Goal: Information Seeking & Learning: Learn about a topic

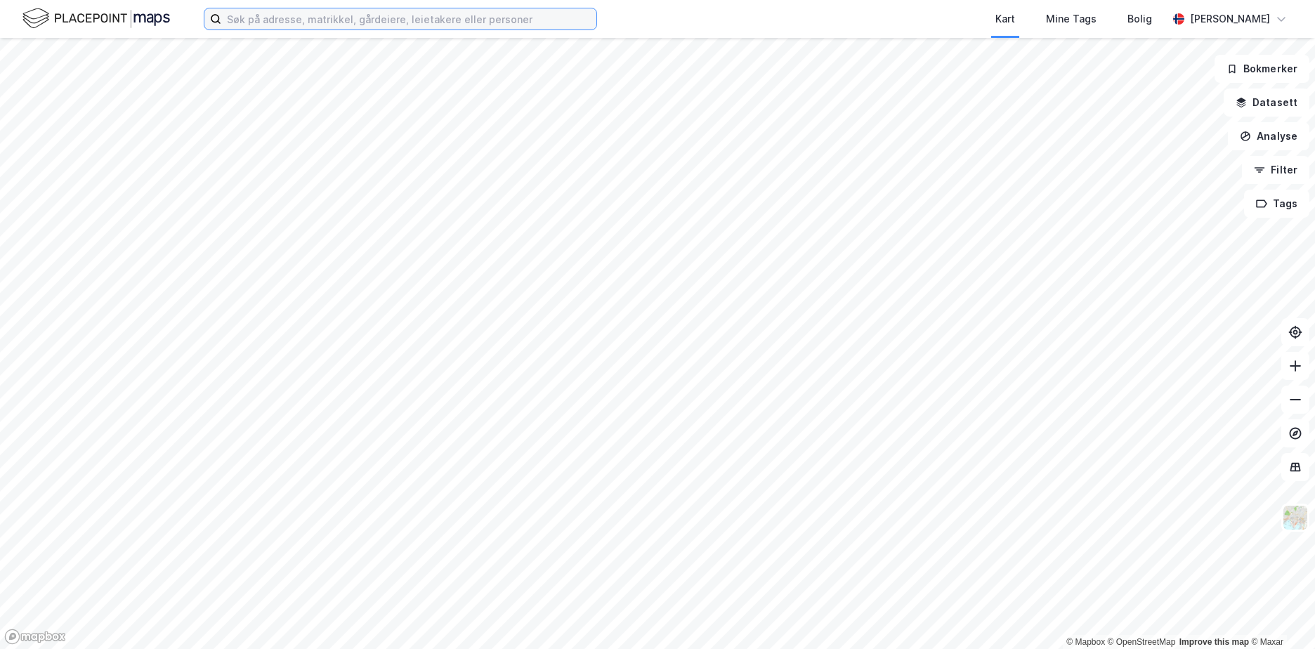
click at [316, 27] on input at bounding box center [408, 18] width 375 height 21
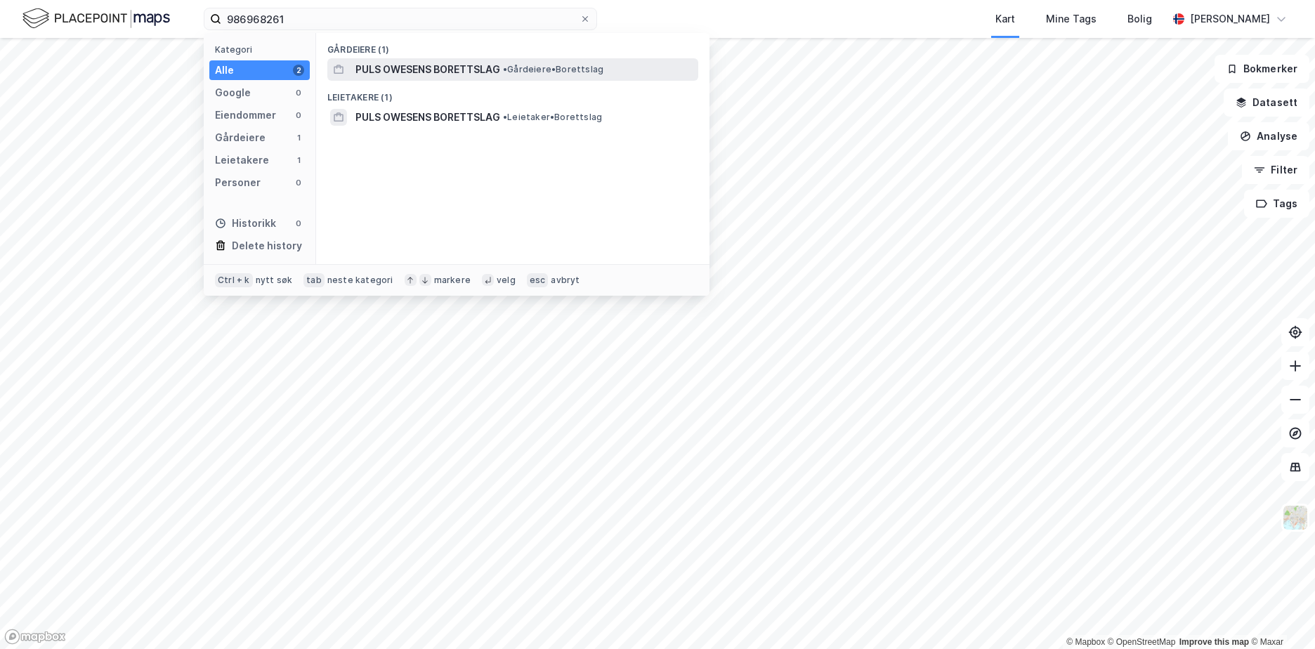
click at [457, 74] on span "PULS OWESENS BORETTSLAG" at bounding box center [428, 69] width 145 height 17
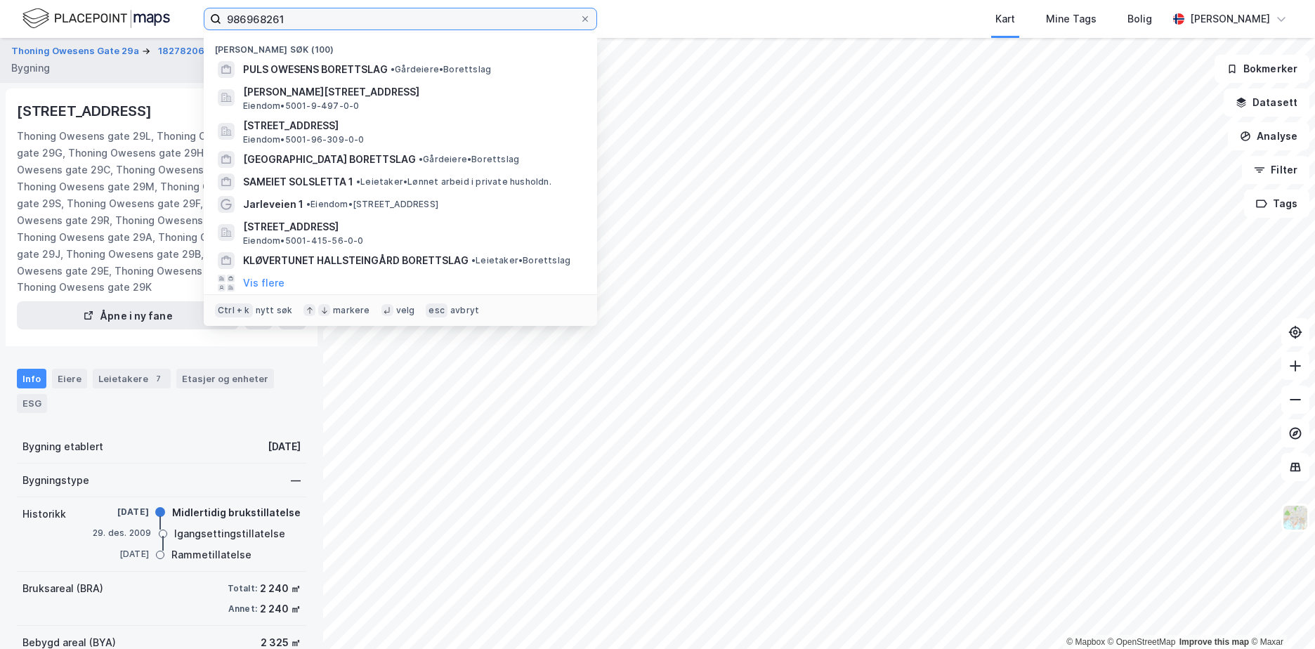
drag, startPoint x: 308, startPoint y: 18, endPoint x: 204, endPoint y: 22, distance: 104.1
click at [212, 22] on label "986968261" at bounding box center [400, 19] width 393 height 22
type input "p"
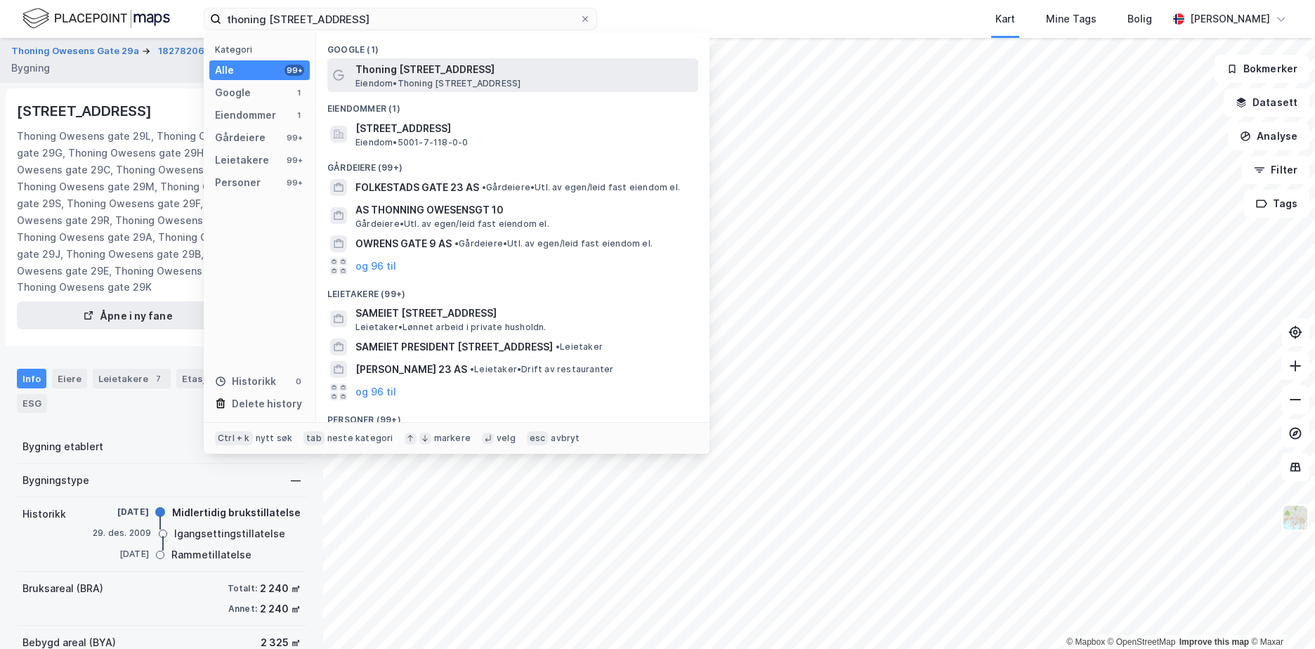
click at [425, 73] on span "Thoning [STREET_ADDRESS]" at bounding box center [524, 69] width 337 height 17
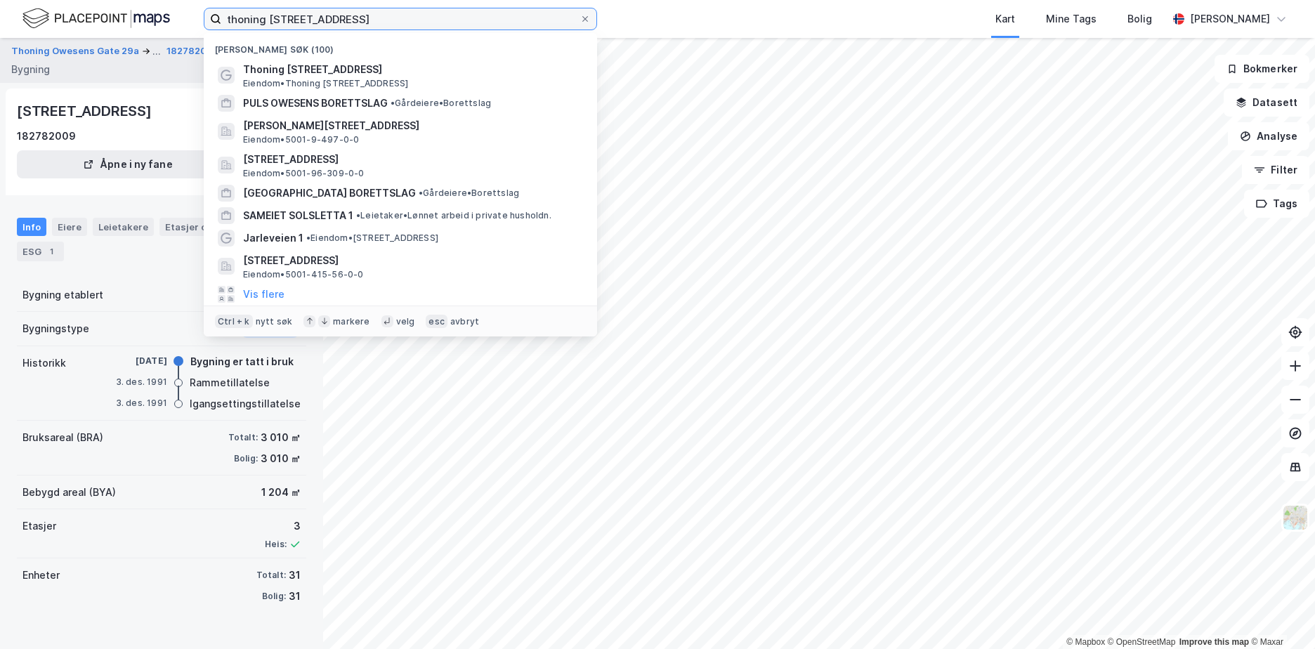
drag, startPoint x: 176, startPoint y: 25, endPoint x: 84, endPoint y: 22, distance: 92.8
click at [84, 22] on div "thoning owesens [STREET_ADDRESS] (100) Thoning [STREET_ADDRESS] • [STREET_ADDRE…" at bounding box center [657, 19] width 1315 height 38
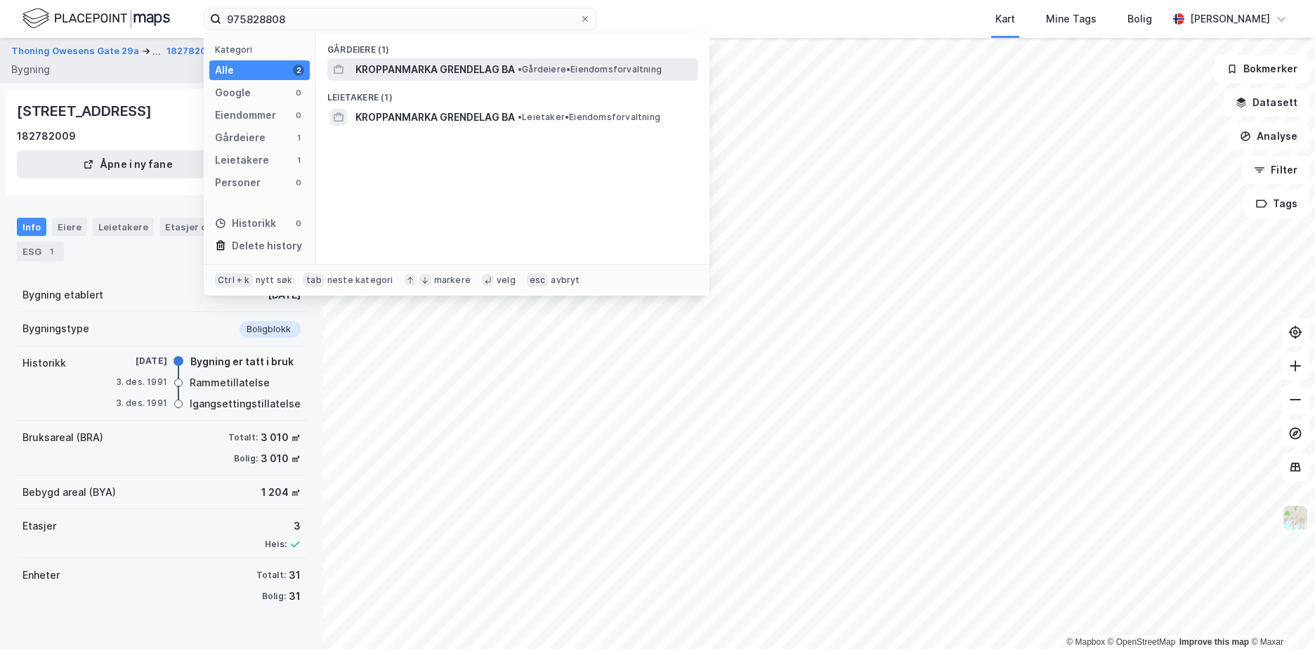
click at [472, 64] on span "KROPPANMARKA GRENDELAG BA" at bounding box center [436, 69] width 160 height 17
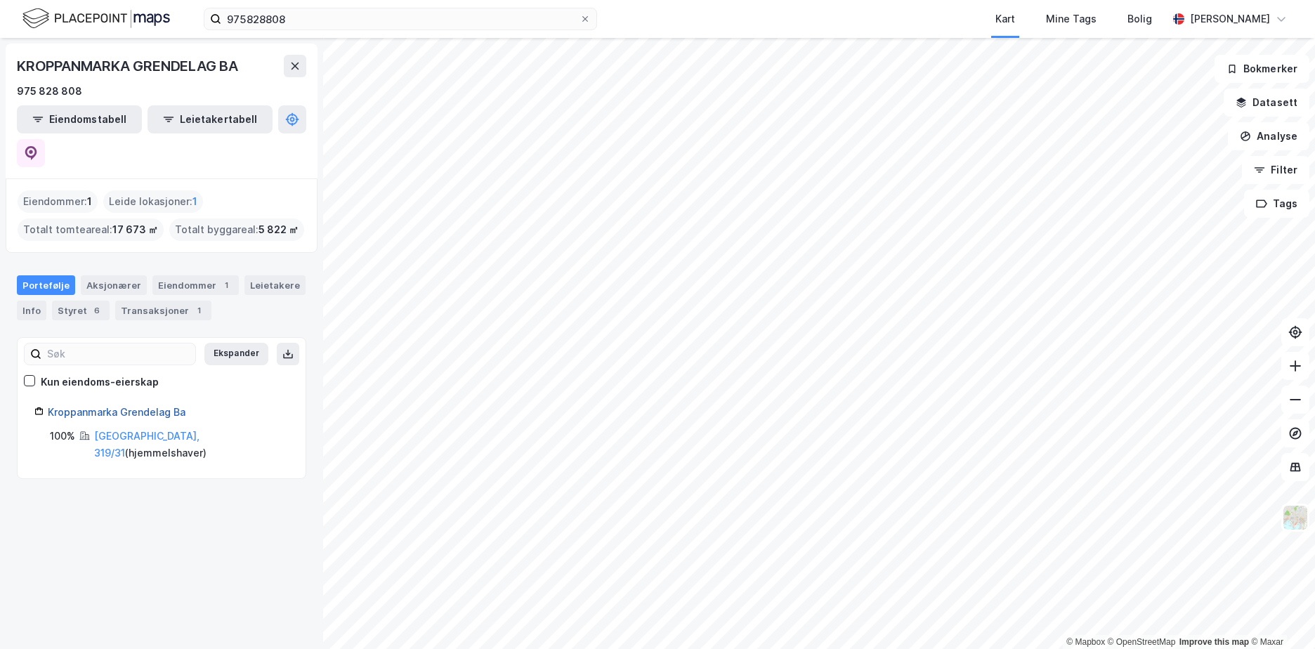
click at [137, 406] on link "Kroppanmarka Grendelag Ba" at bounding box center [117, 412] width 138 height 12
click at [103, 406] on link "Kroppanmarka Grendelag Ba" at bounding box center [117, 412] width 138 height 12
click at [144, 430] on link "[GEOGRAPHIC_DATA], 319/31" at bounding box center [146, 444] width 105 height 29
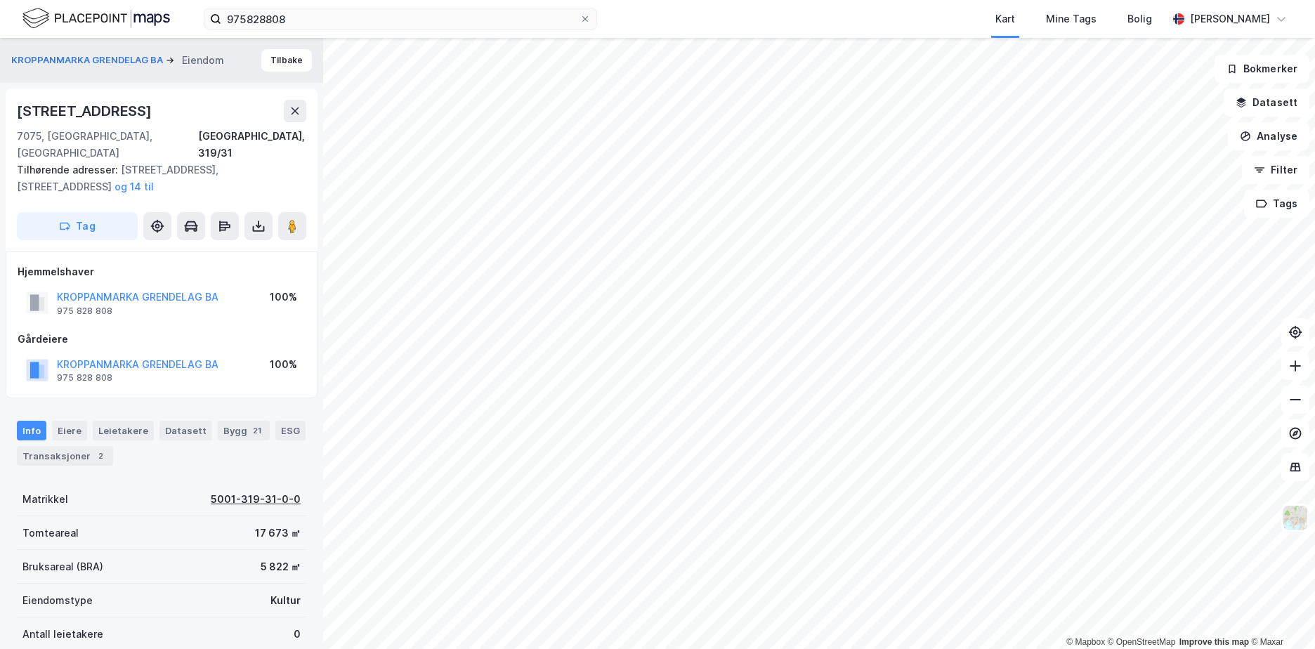
click at [275, 491] on div "5001-319-31-0-0" at bounding box center [256, 499] width 90 height 17
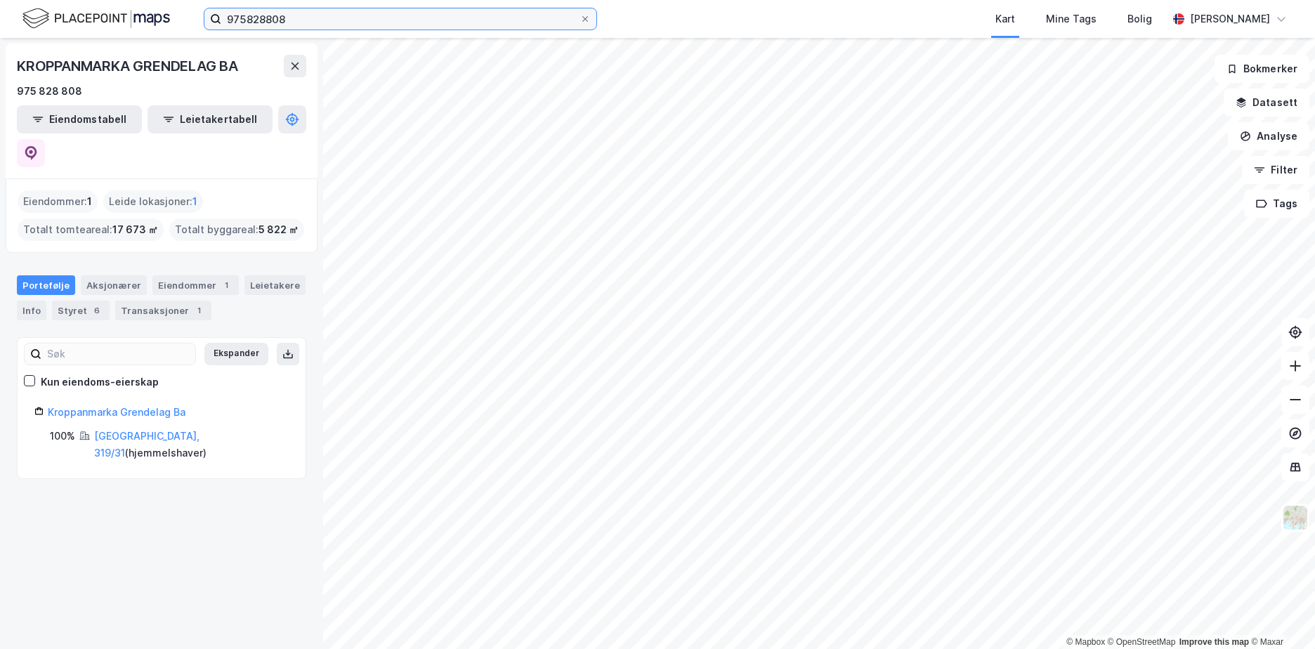
click at [296, 16] on input "975828808" at bounding box center [400, 18] width 358 height 21
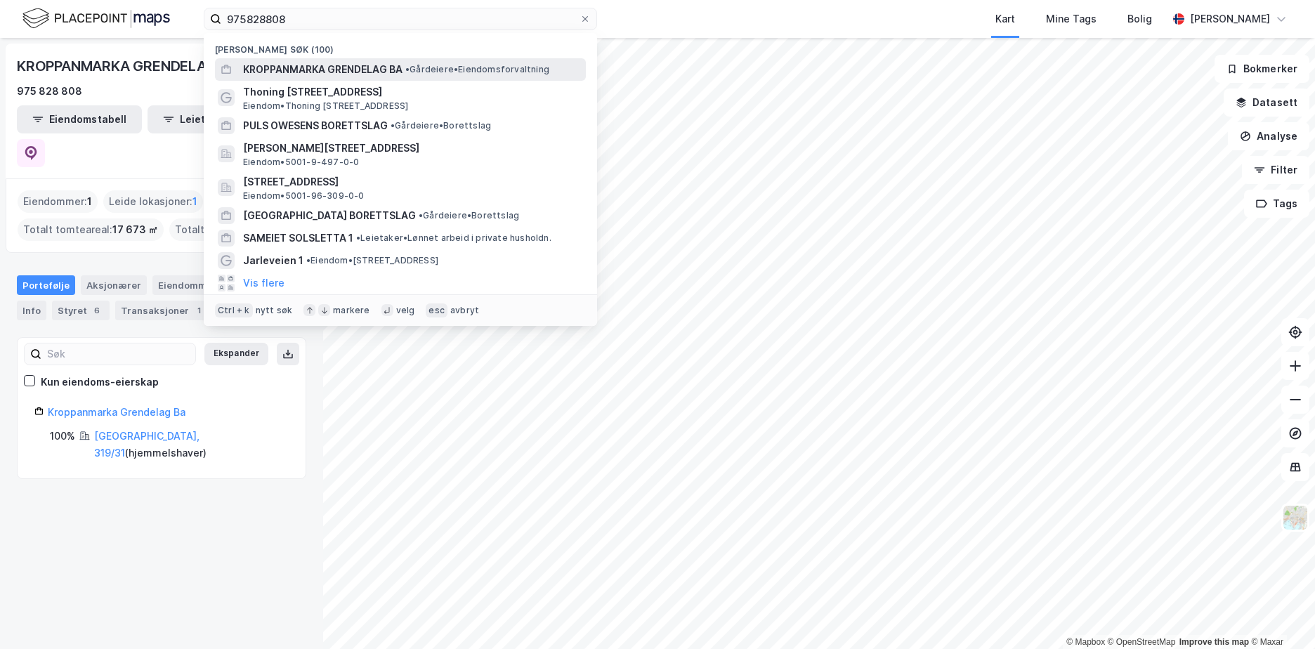
click at [309, 67] on span "KROPPANMARKA GRENDELAG BA" at bounding box center [323, 69] width 160 height 17
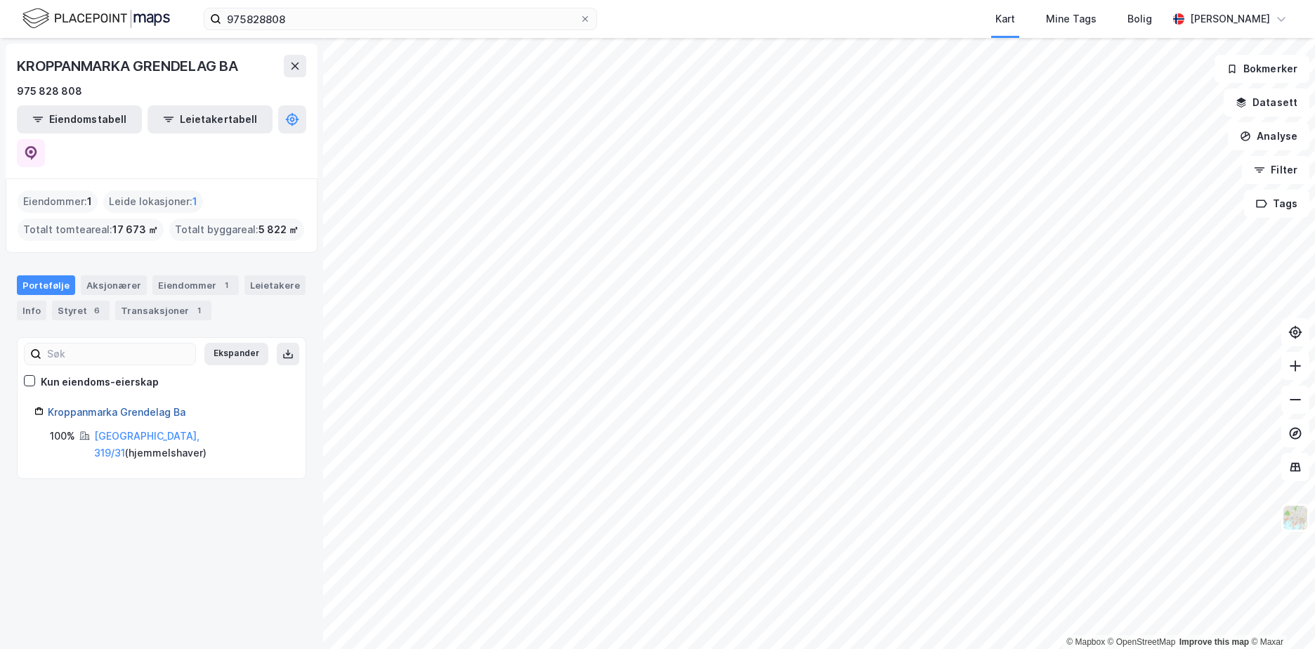
click at [129, 406] on link "Kroppanmarka Grendelag Ba" at bounding box center [117, 412] width 138 height 12
click at [145, 430] on link "[GEOGRAPHIC_DATA], 319/31" at bounding box center [146, 444] width 105 height 29
click at [144, 301] on div "Transaksjoner 1" at bounding box center [163, 311] width 96 height 20
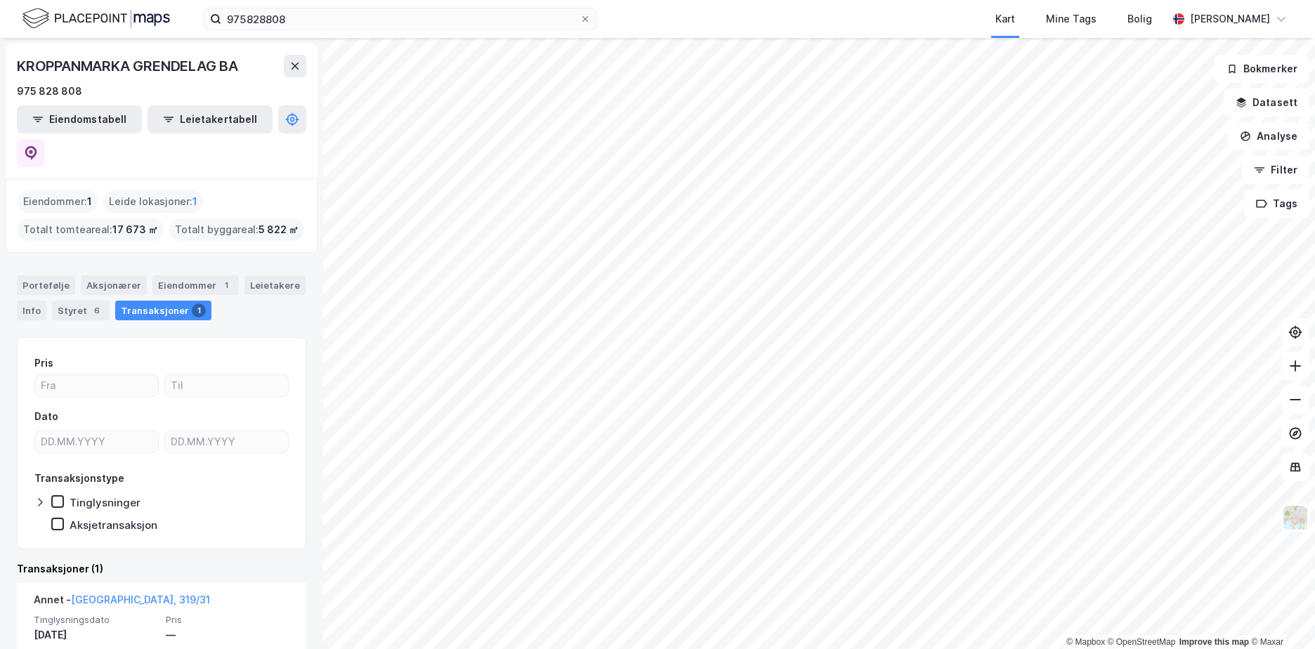
click at [319, 427] on div "© Mapbox © OpenStreetMap Improve this map © Maxar KROPPANMARKA GRENDELAG BA 975…" at bounding box center [657, 343] width 1315 height 611
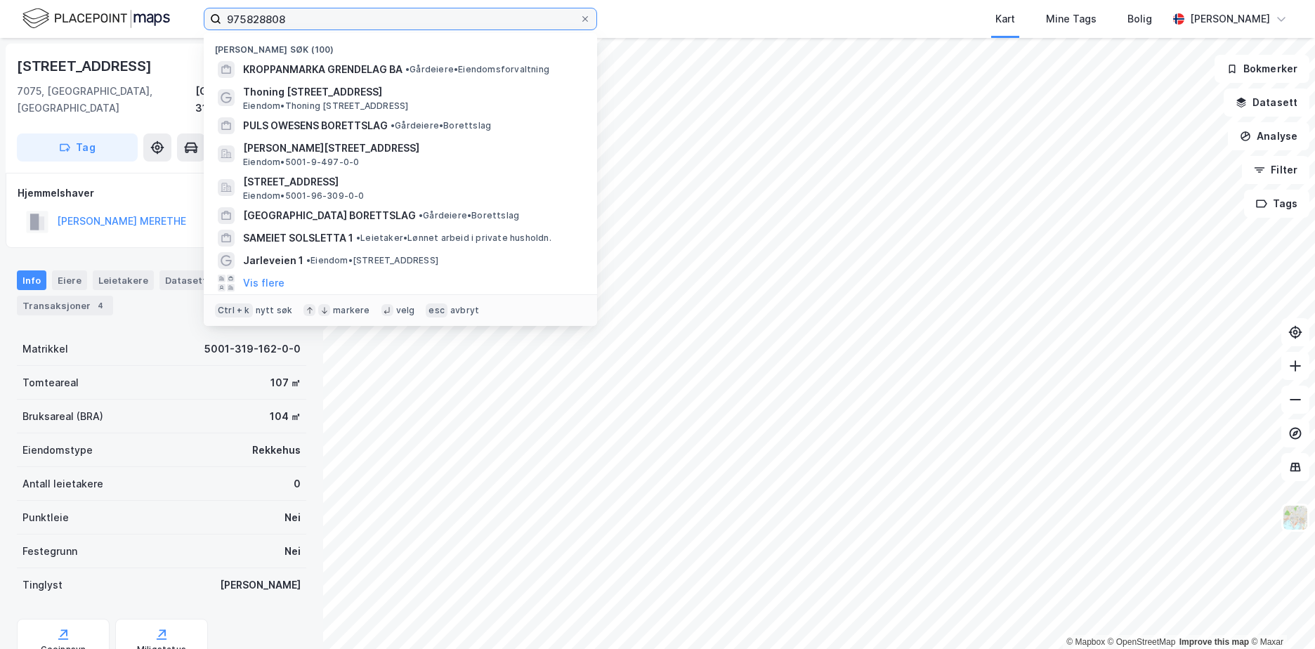
drag, startPoint x: 300, startPoint y: 23, endPoint x: 86, endPoint y: 34, distance: 214.6
click at [86, 34] on div "975828808 Nylige søk (100) KROPPANMARKA GRENDELAG BA • Gårdeiere • Eiendomsforv…" at bounding box center [657, 19] width 1315 height 38
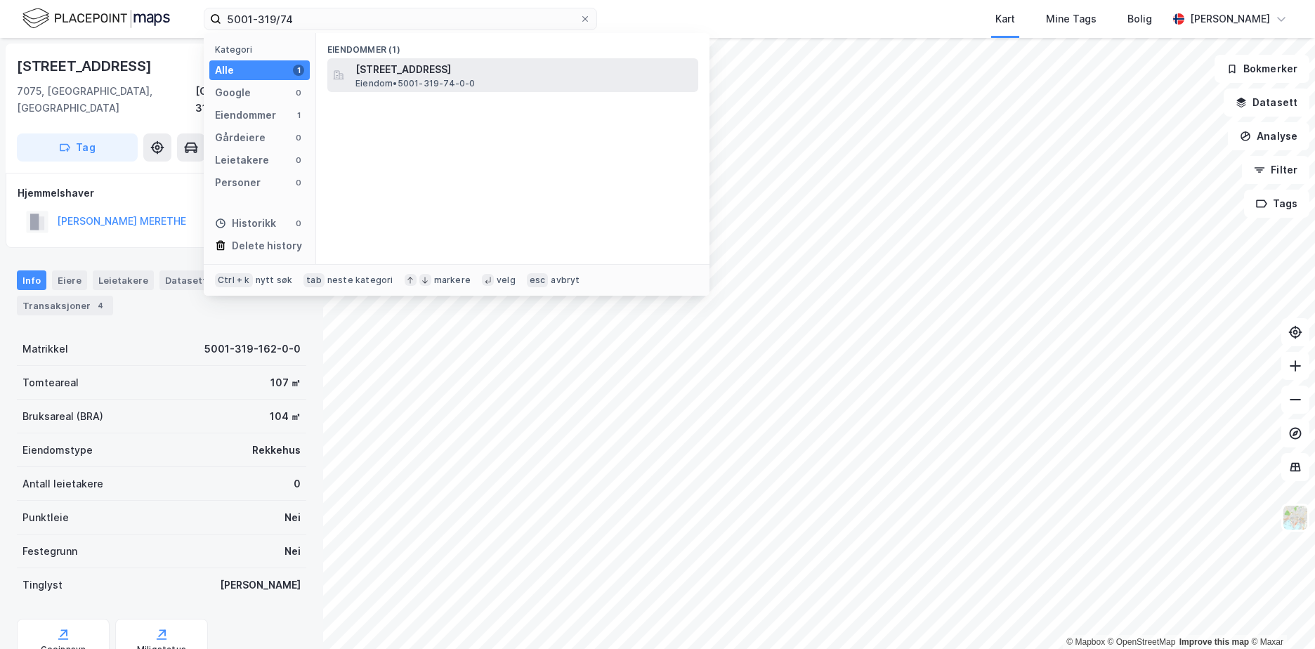
click at [452, 73] on span "[STREET_ADDRESS]" at bounding box center [524, 69] width 337 height 17
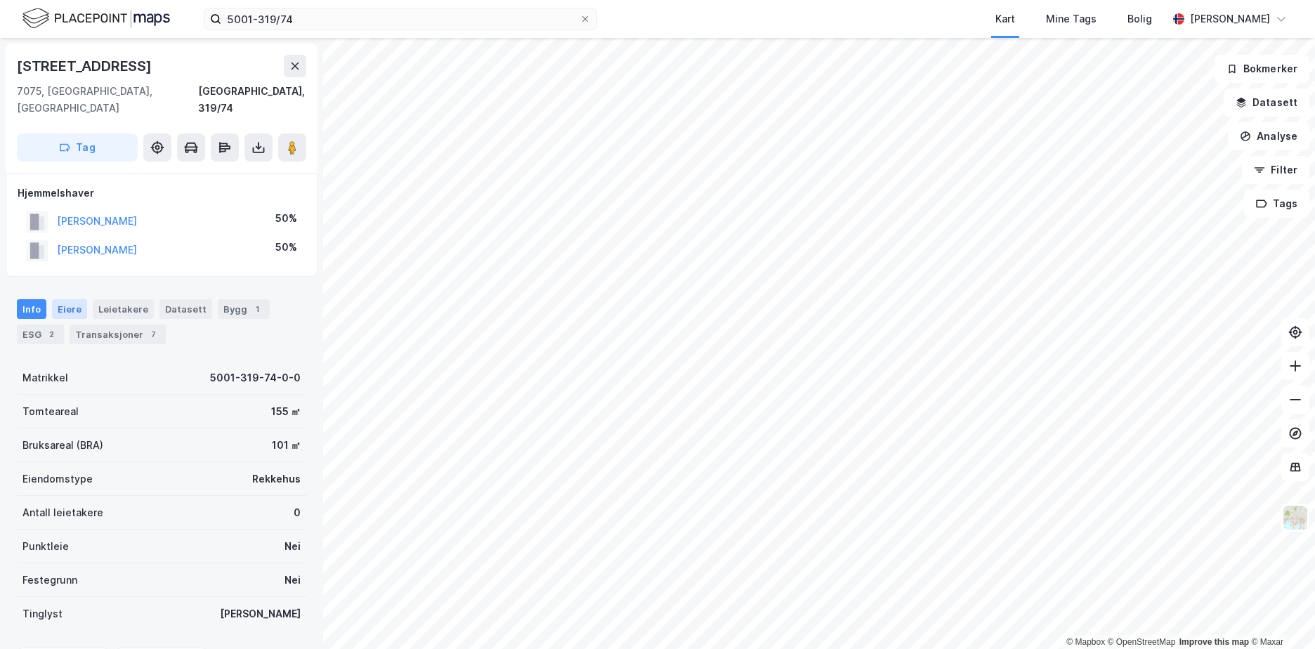
click at [65, 299] on div "Eiere" at bounding box center [69, 309] width 35 height 20
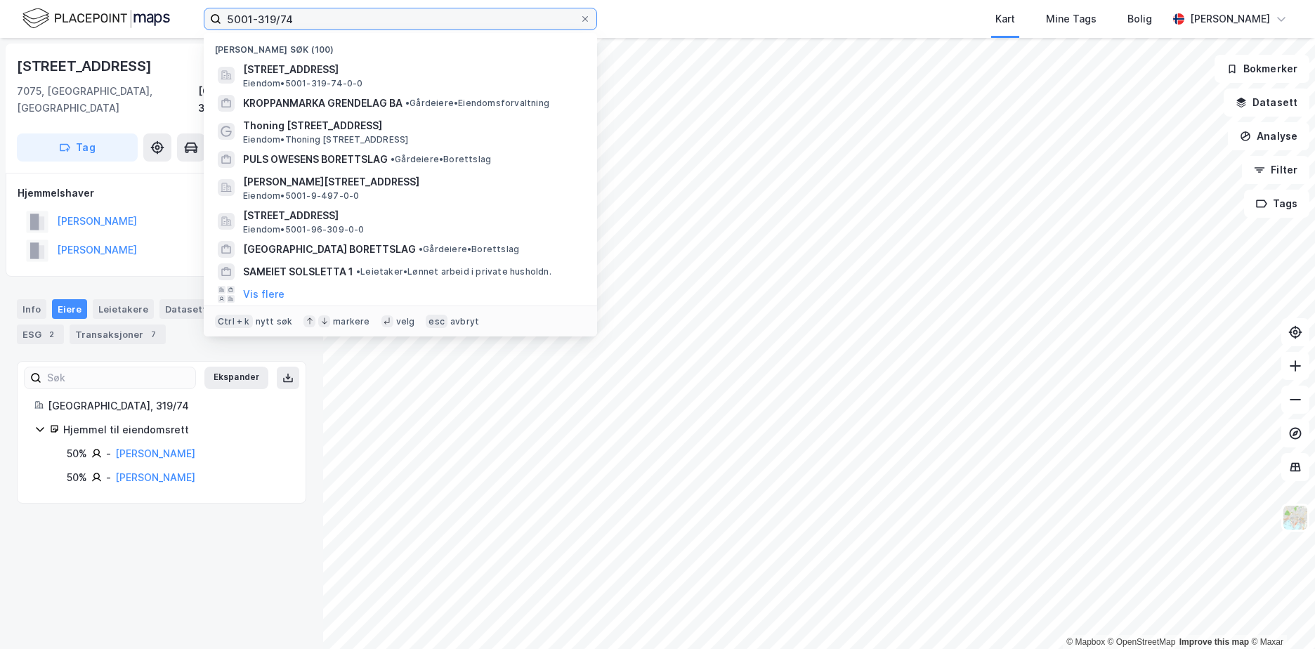
drag, startPoint x: 264, startPoint y: 18, endPoint x: 174, endPoint y: 18, distance: 89.9
click at [174, 18] on div "5001-319/74 Nylige søk (100) [STREET_ADDRESS], [GEOGRAPHIC_DATA] • 5001-319-74-…" at bounding box center [657, 19] width 1315 height 38
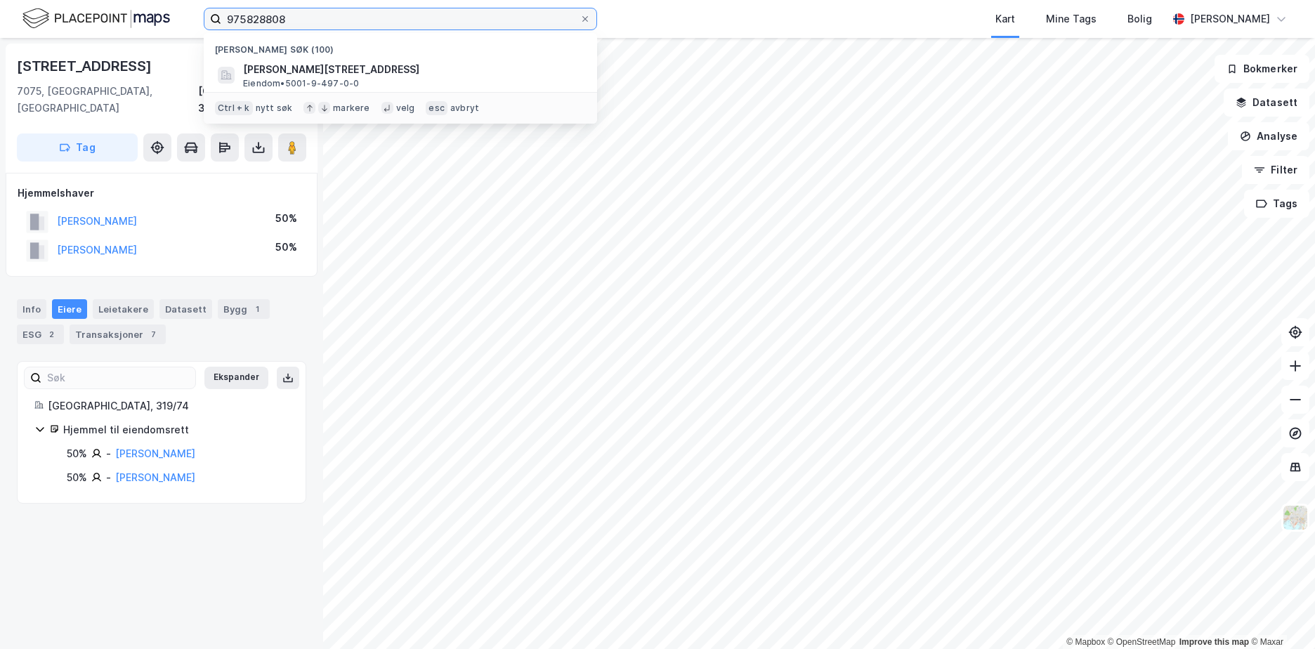
type input "975828808"
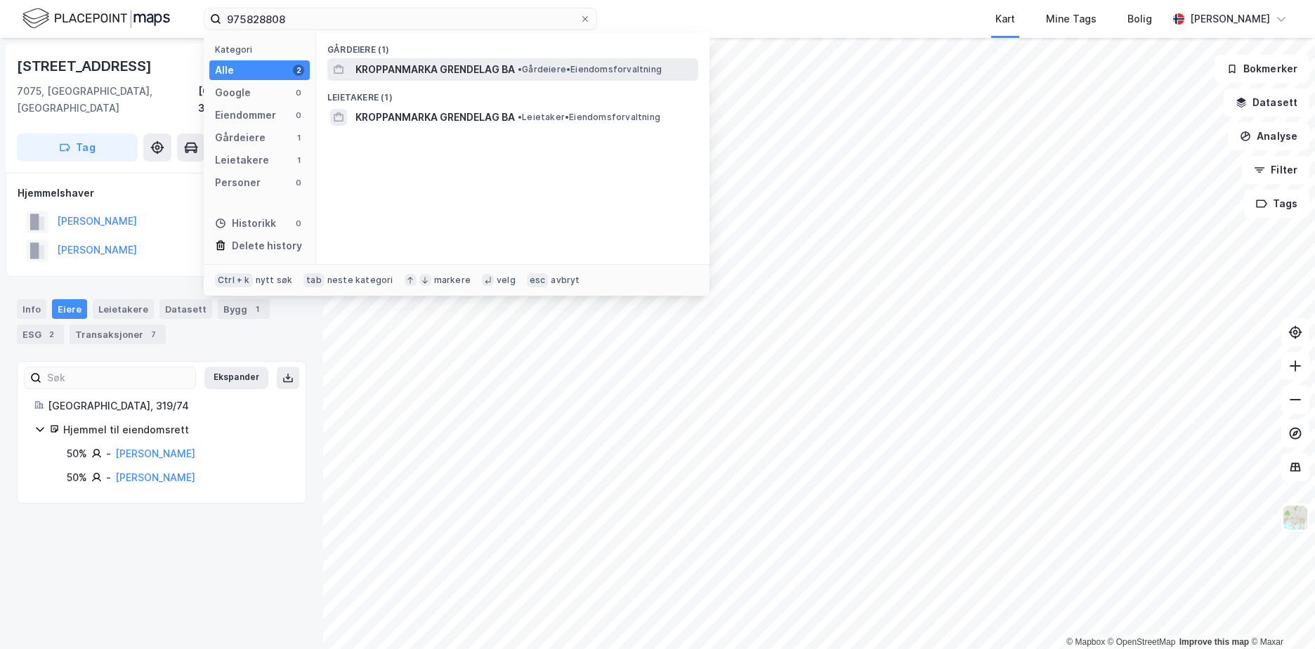
click at [462, 66] on span "KROPPANMARKA GRENDELAG BA" at bounding box center [436, 69] width 160 height 17
